Goal: Information Seeking & Learning: Learn about a topic

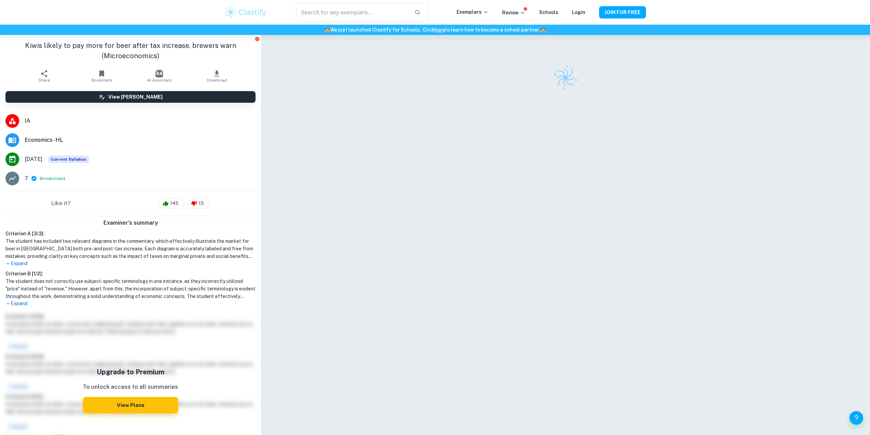
scroll to position [35, 0]
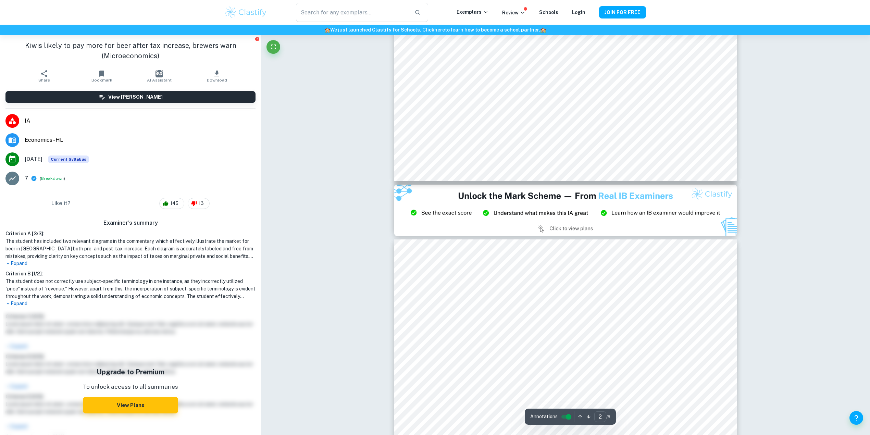
type input "3"
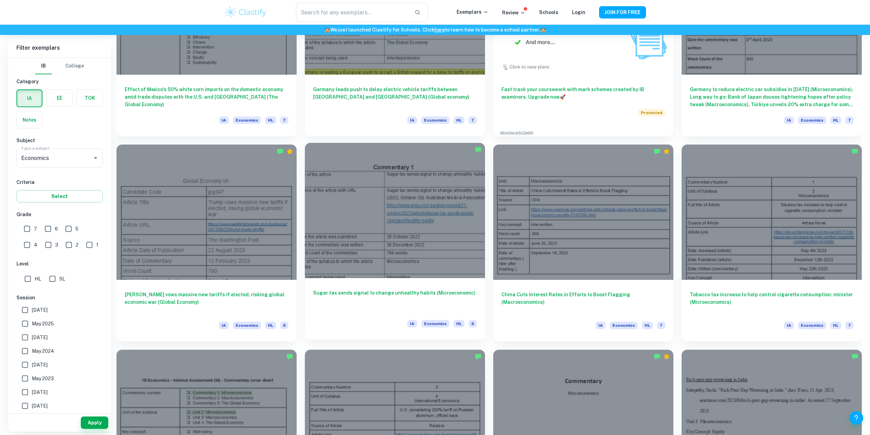
scroll to position [502, 0]
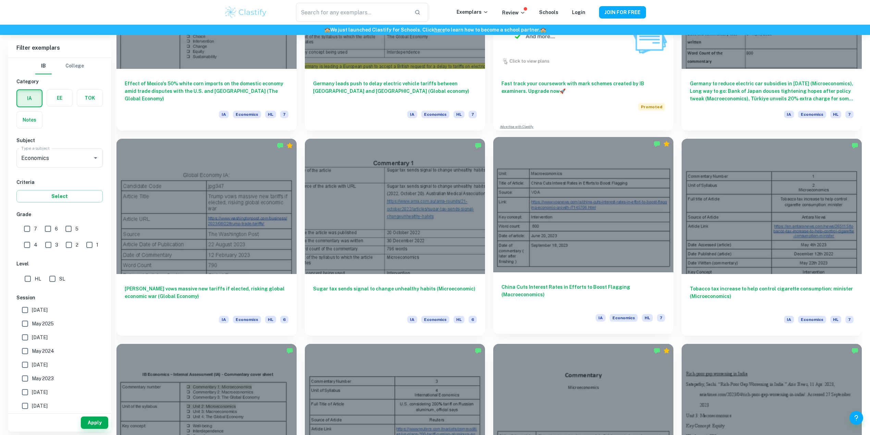
click at [597, 229] on div at bounding box center [583, 204] width 180 height 135
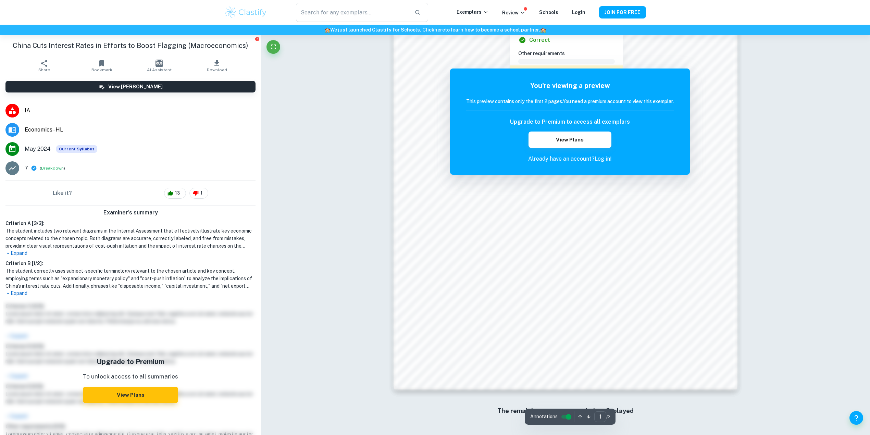
scroll to position [544, 0]
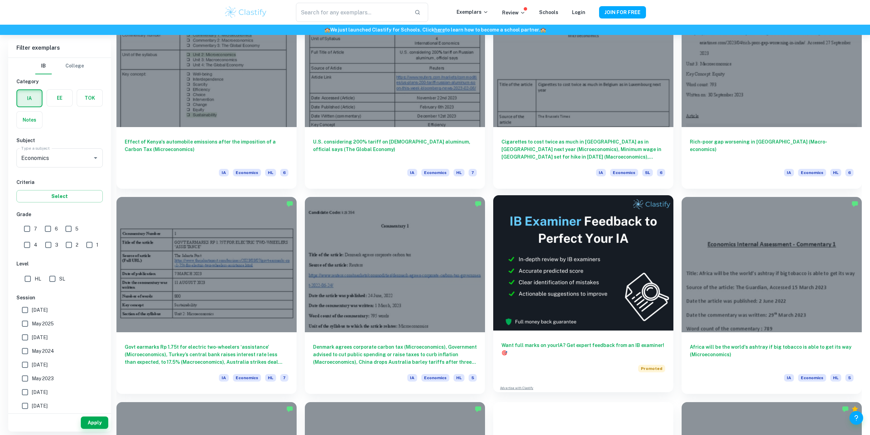
scroll to position [914, 0]
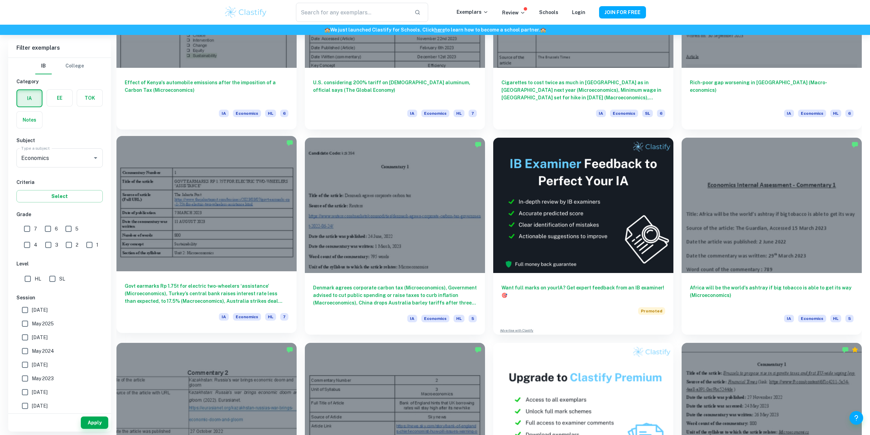
click at [258, 243] on div at bounding box center [207, 203] width 180 height 135
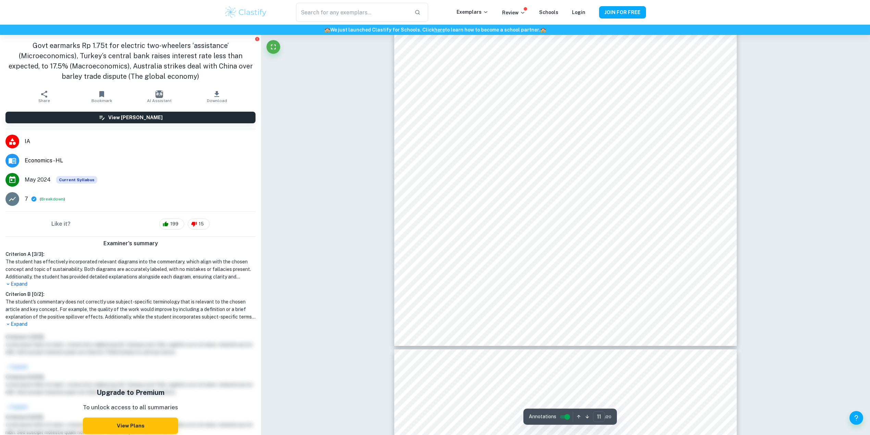
scroll to position [4524, 0]
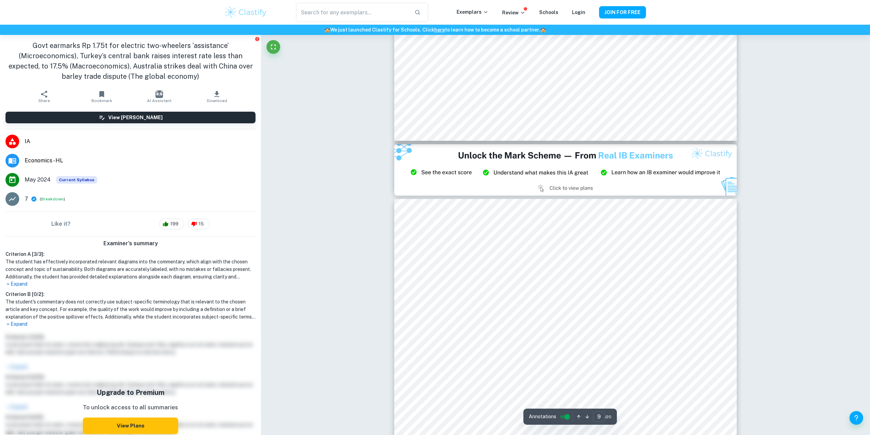
type input "8"
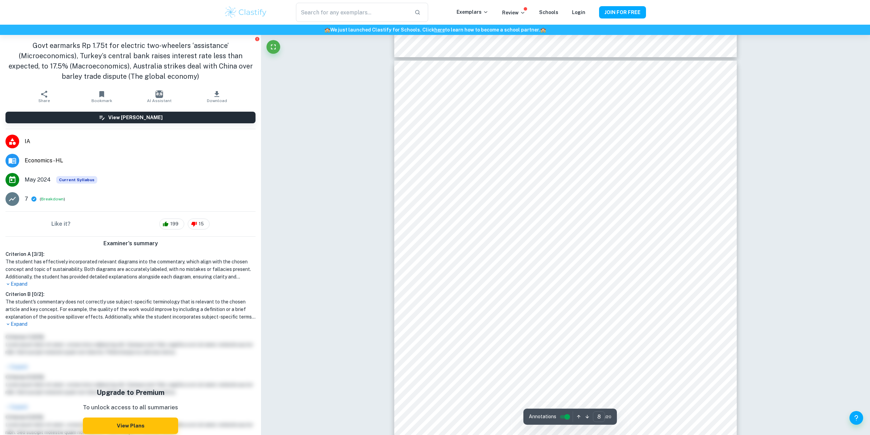
scroll to position [3107, 0]
